Goal: Task Accomplishment & Management: Use online tool/utility

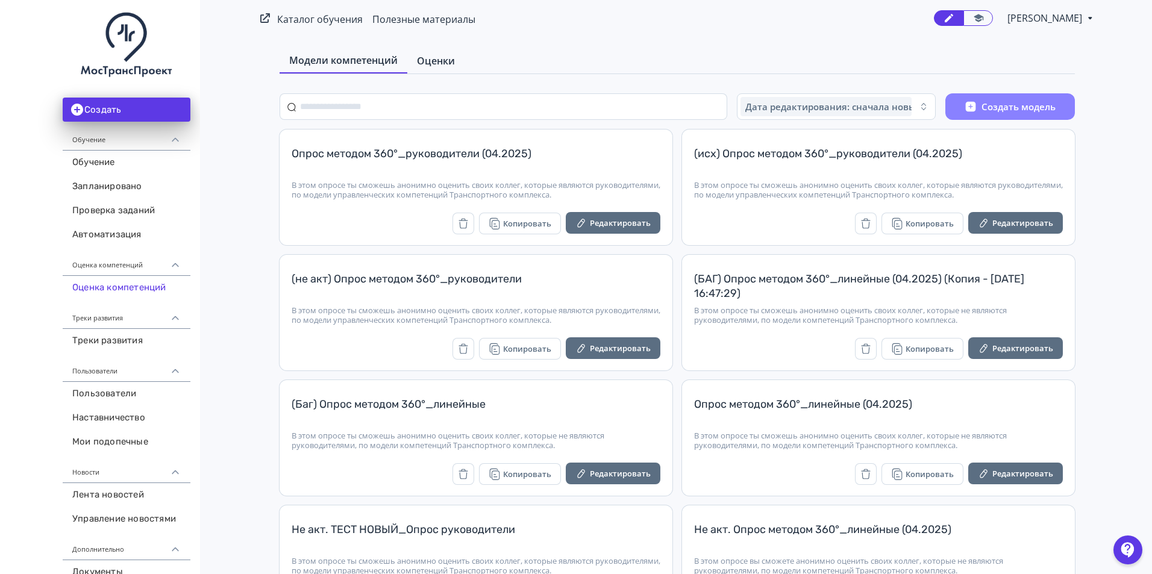
click at [439, 61] on span "Оценки" at bounding box center [436, 61] width 38 height 14
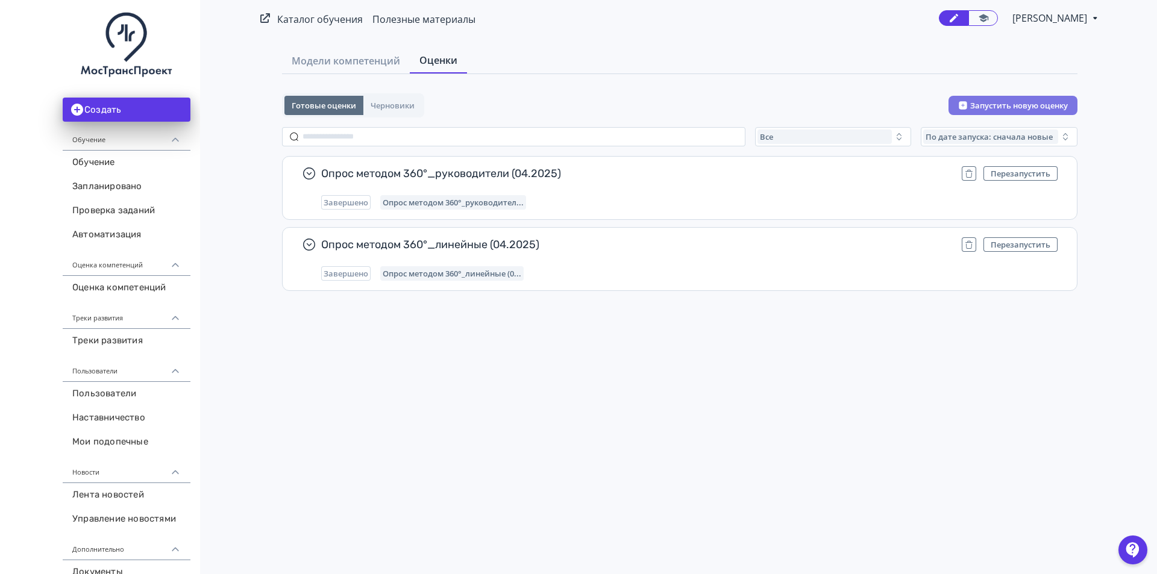
click at [998, 102] on button "Запустить новую оценку" at bounding box center [1012, 105] width 129 height 19
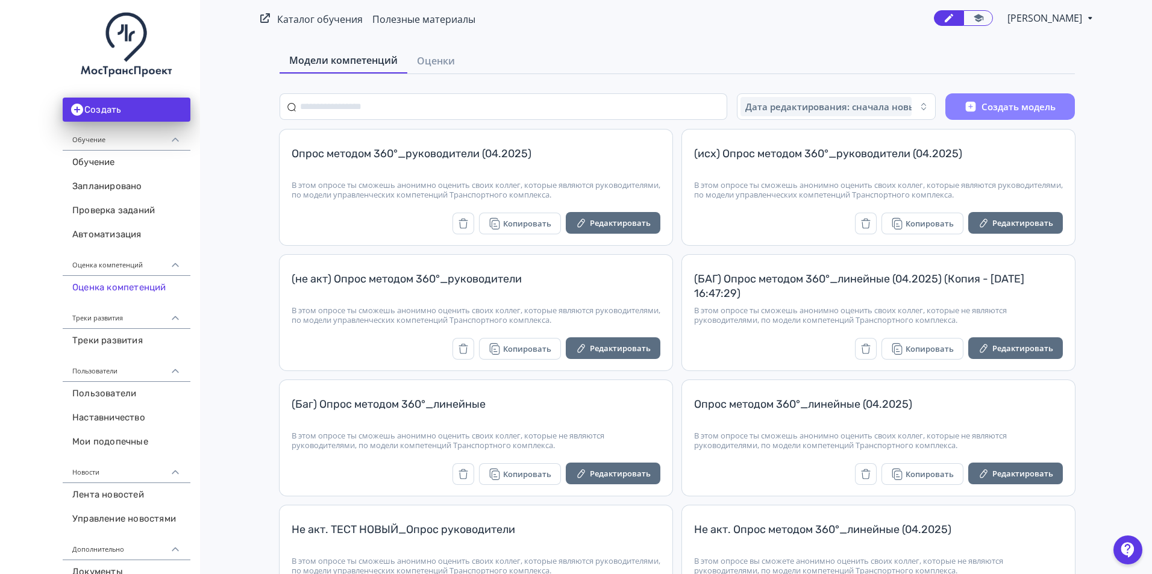
click at [0, 234] on div "Создать Обучение Обучение Запланировано Проверка заданий Автоматизация Оценка к…" at bounding box center [100, 382] width 200 height 765
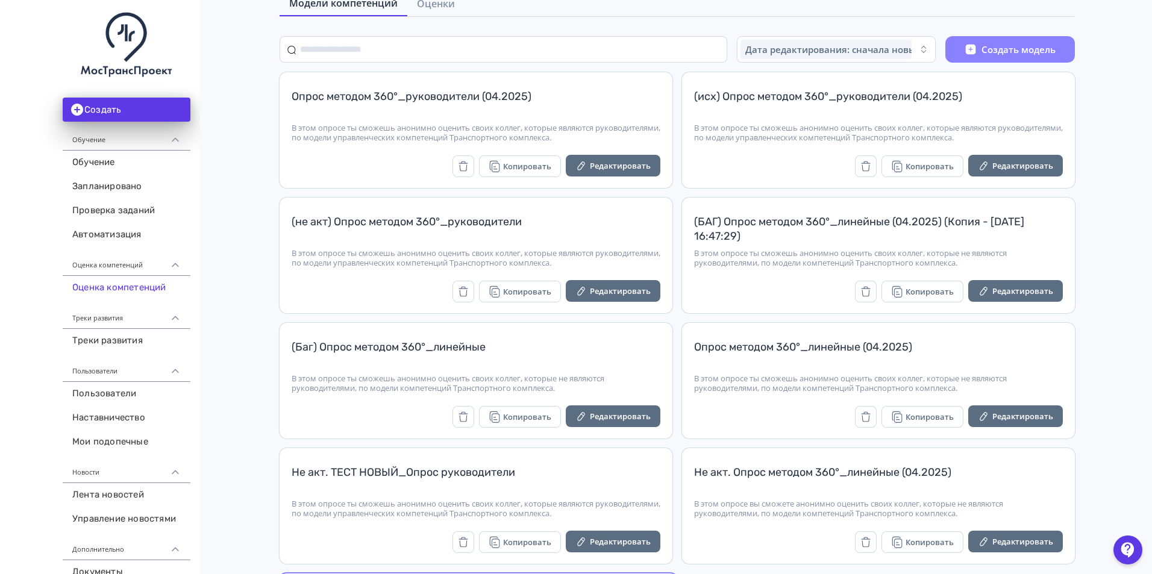
scroll to position [60, 0]
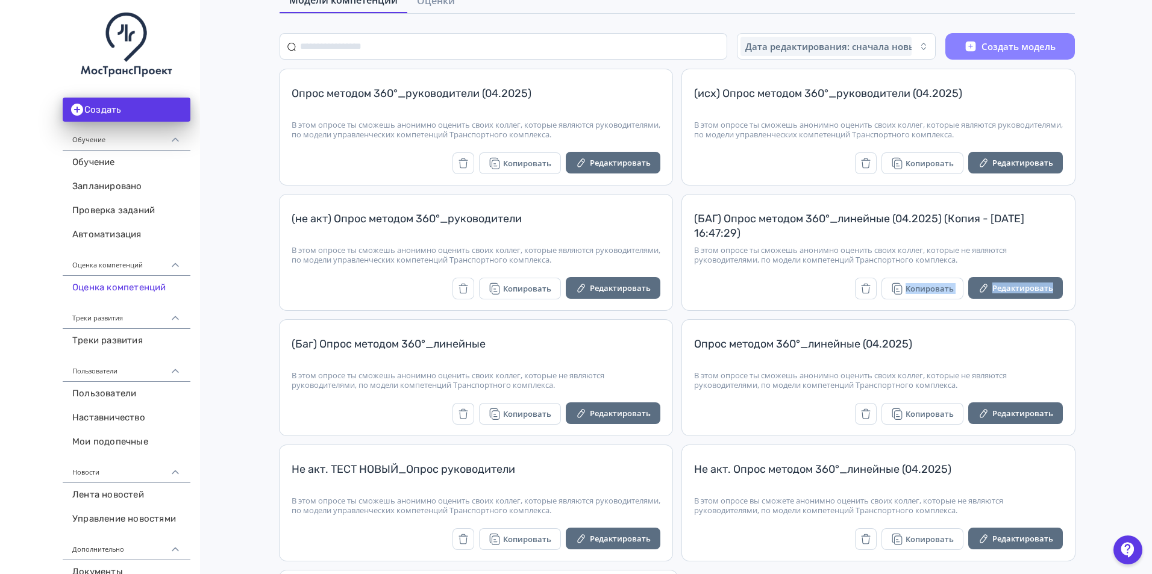
drag, startPoint x: 1115, startPoint y: 274, endPoint x: 1097, endPoint y: 276, distance: 17.6
click at [1110, 269] on main "Модели компетенций Оценки Дата редактирования: сначала новые Создать модель Опр…" at bounding box center [677, 342] width 950 height 732
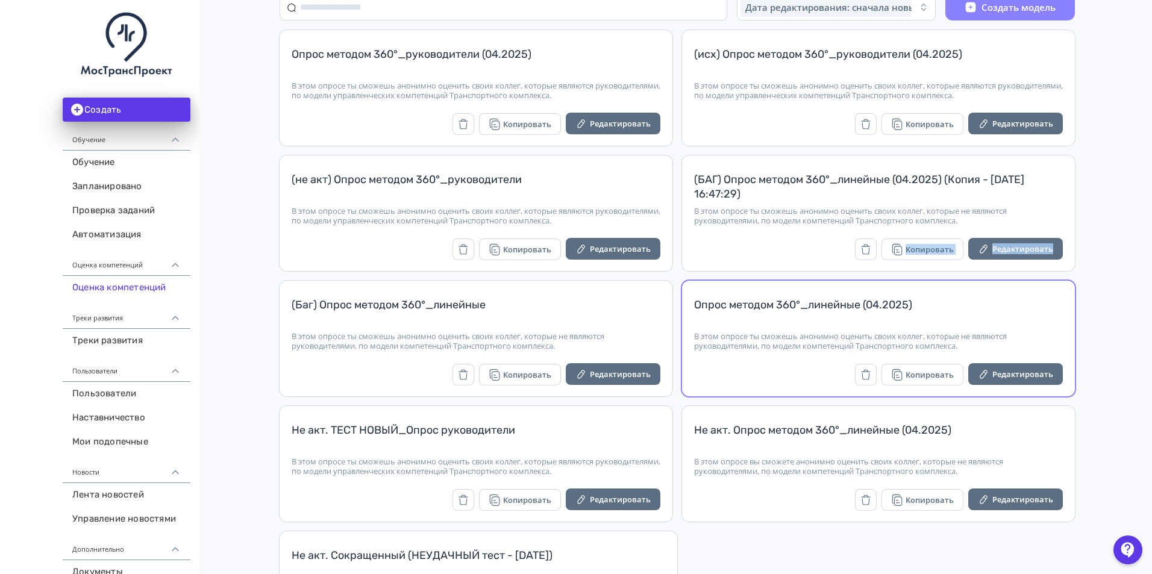
scroll to position [121, 0]
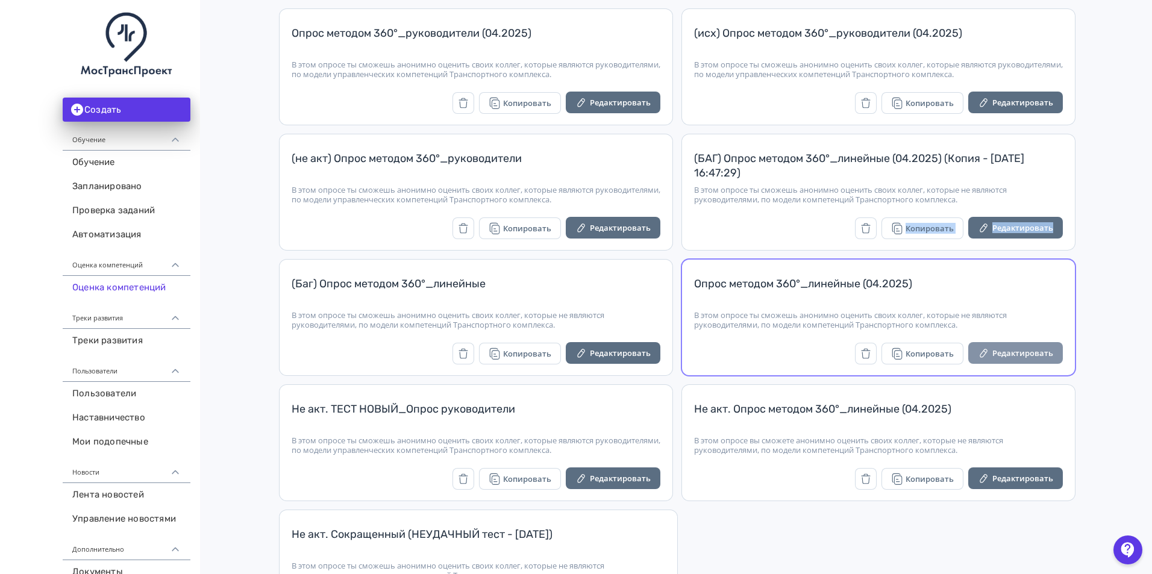
click at [989, 348] on icon "button" at bounding box center [984, 353] width 12 height 12
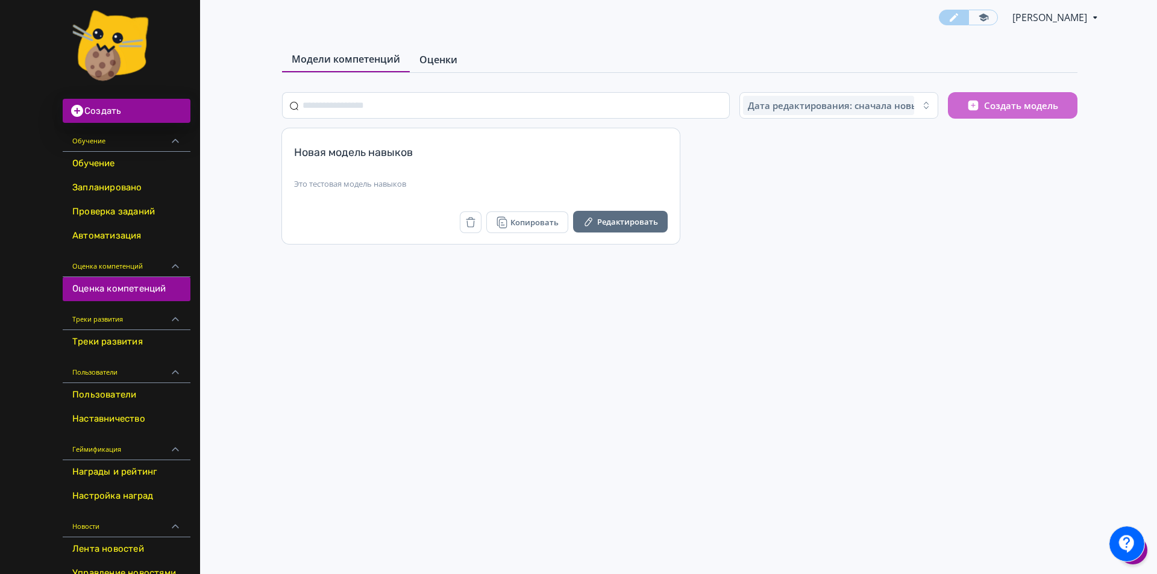
click at [446, 60] on span "Оценки" at bounding box center [438, 59] width 38 height 14
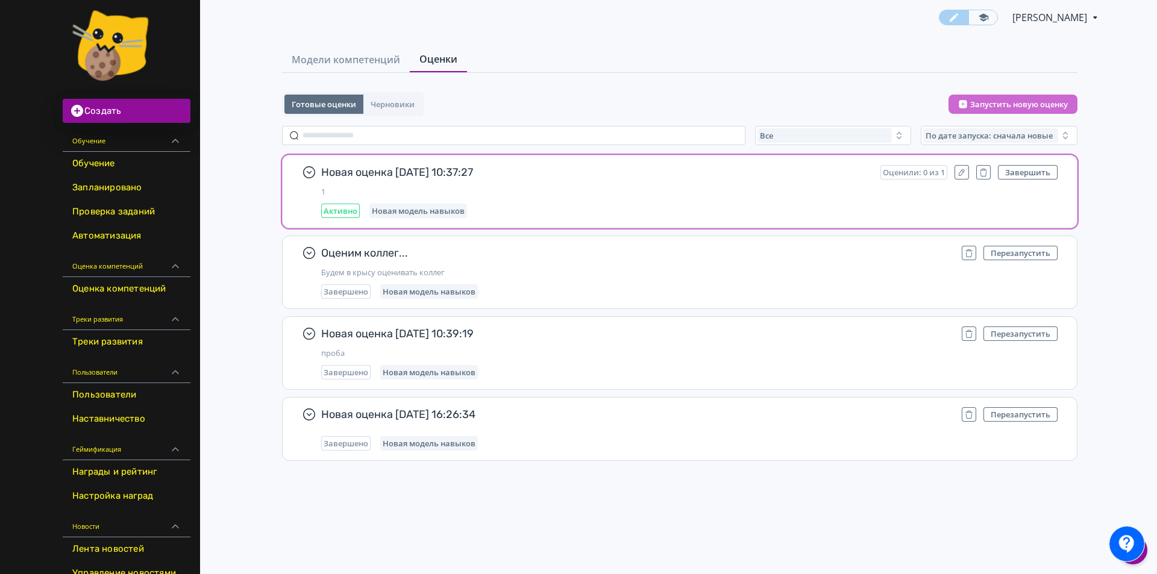
click at [827, 187] on span "1" at bounding box center [689, 192] width 736 height 10
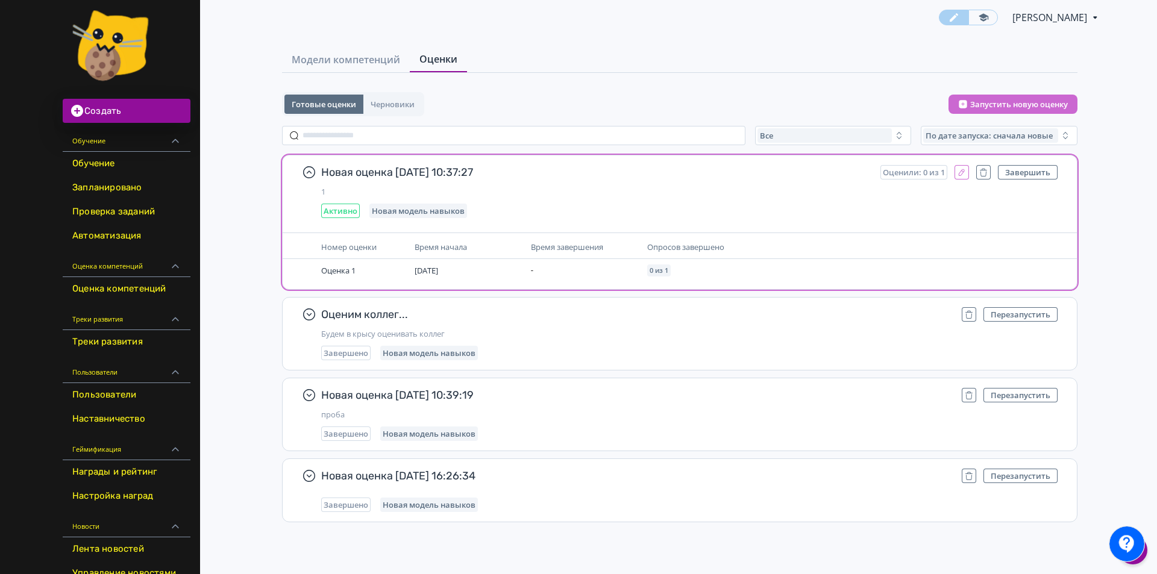
click at [962, 176] on icon "button" at bounding box center [962, 173] width 10 height 10
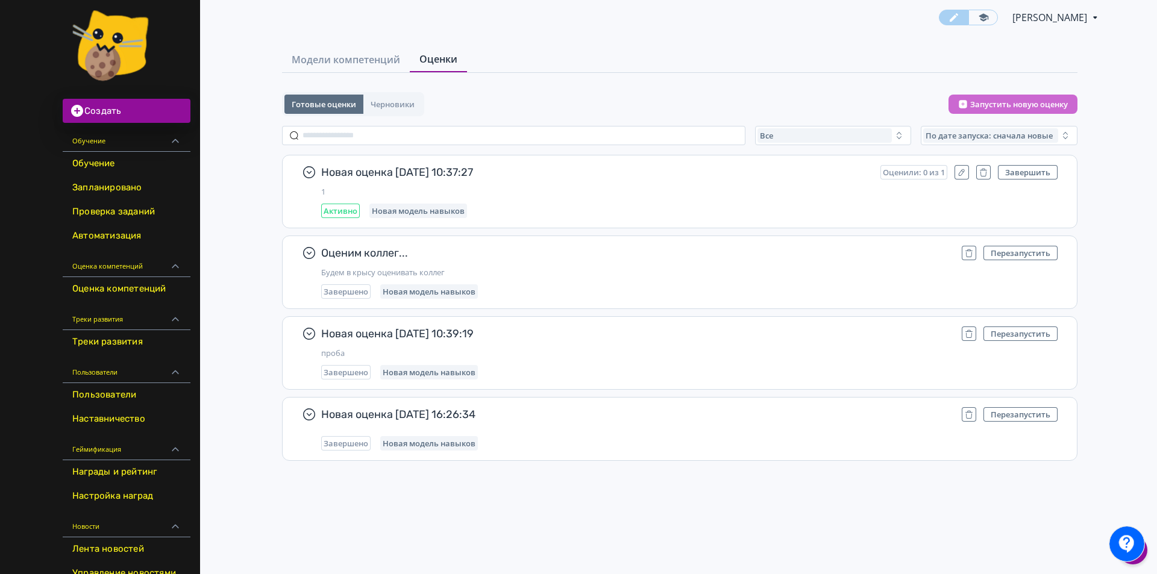
click at [374, 60] on span "Модели компетенций" at bounding box center [346, 59] width 108 height 14
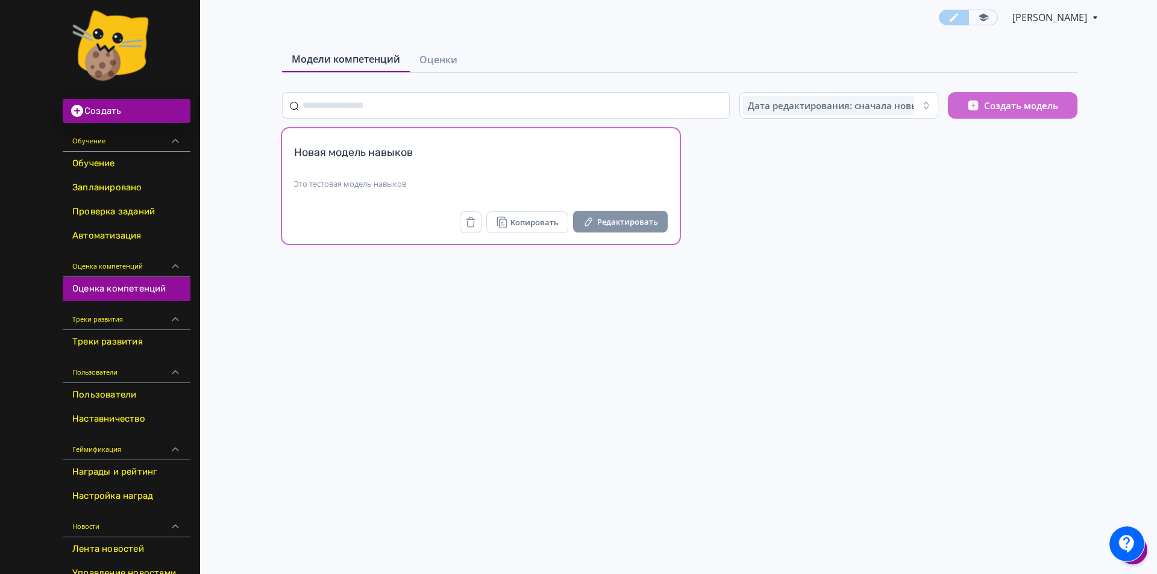
click at [600, 219] on button "Редактировать" at bounding box center [620, 222] width 95 height 22
